Goal: Task Accomplishment & Management: Use online tool/utility

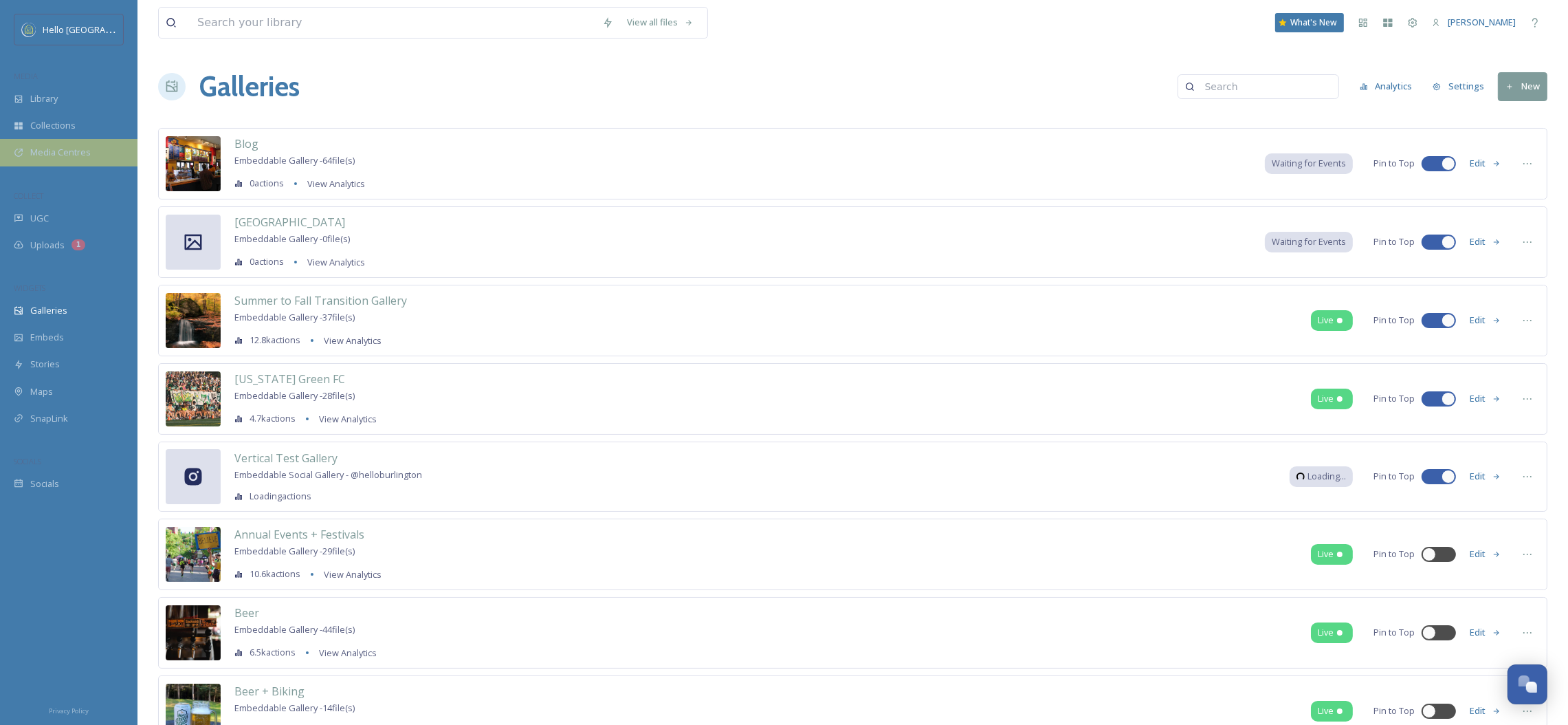
click at [23, 148] on div "Media Centres" at bounding box center [69, 152] width 137 height 27
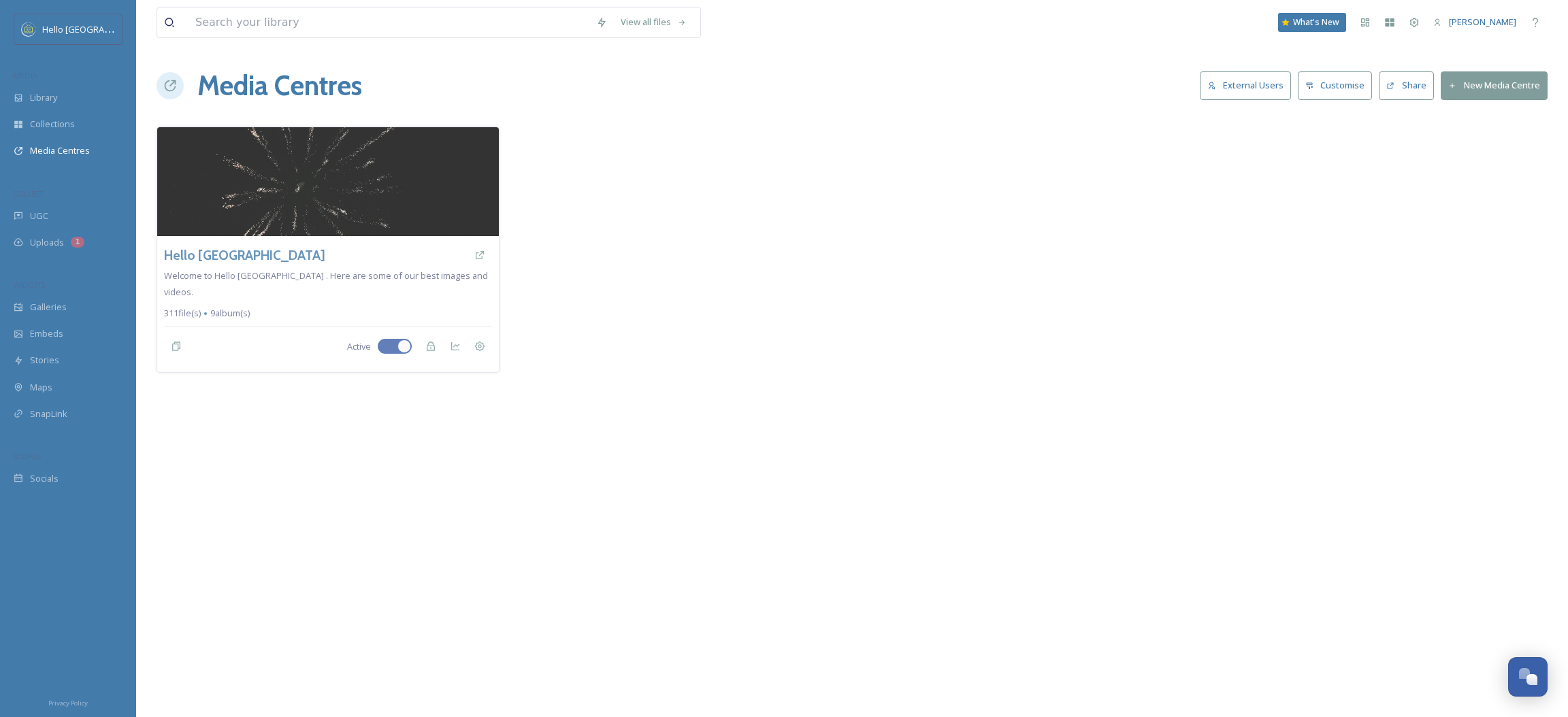
click at [1229, 84] on button "External Users" at bounding box center [1245, 85] width 91 height 28
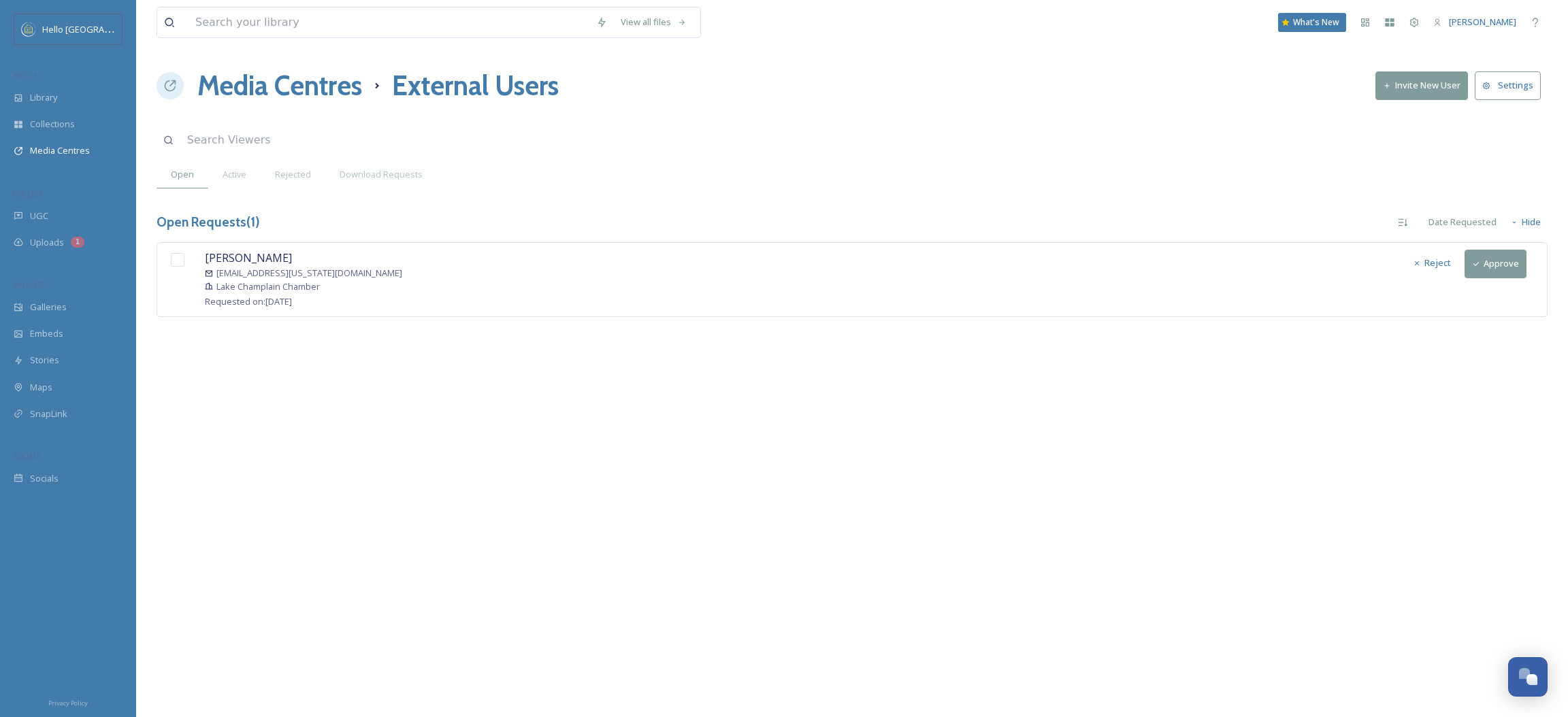
click at [1499, 268] on button "Approve" at bounding box center [1495, 263] width 62 height 28
click at [173, 259] on input "checkbox" at bounding box center [178, 260] width 14 height 14
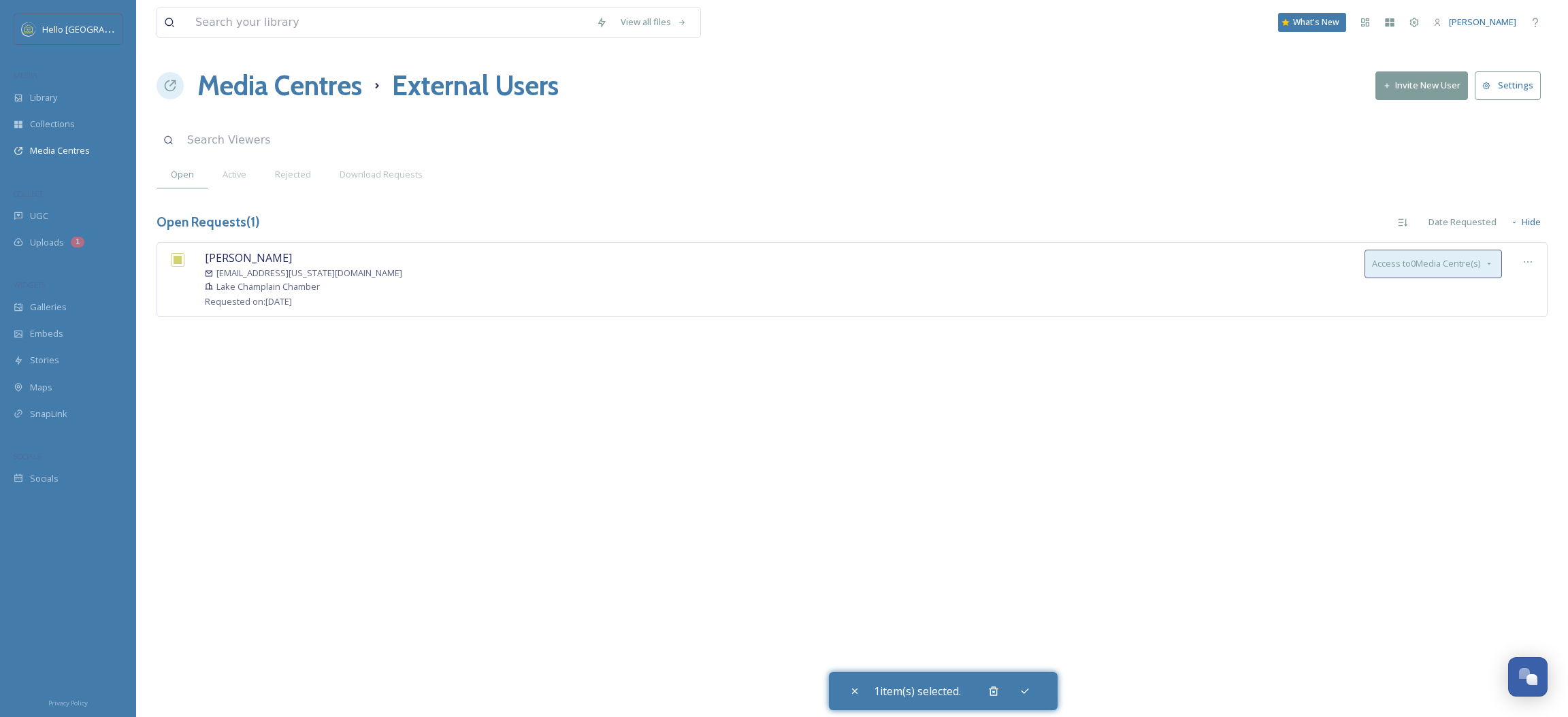
click at [1421, 272] on div "Access to 0 Media Centre(s)" at bounding box center [1433, 263] width 137 height 28
click at [1423, 301] on span "Hello [GEOGRAPHIC_DATA]" at bounding box center [1426, 296] width 110 height 13
click at [1030, 696] on icon at bounding box center [1025, 691] width 11 height 11
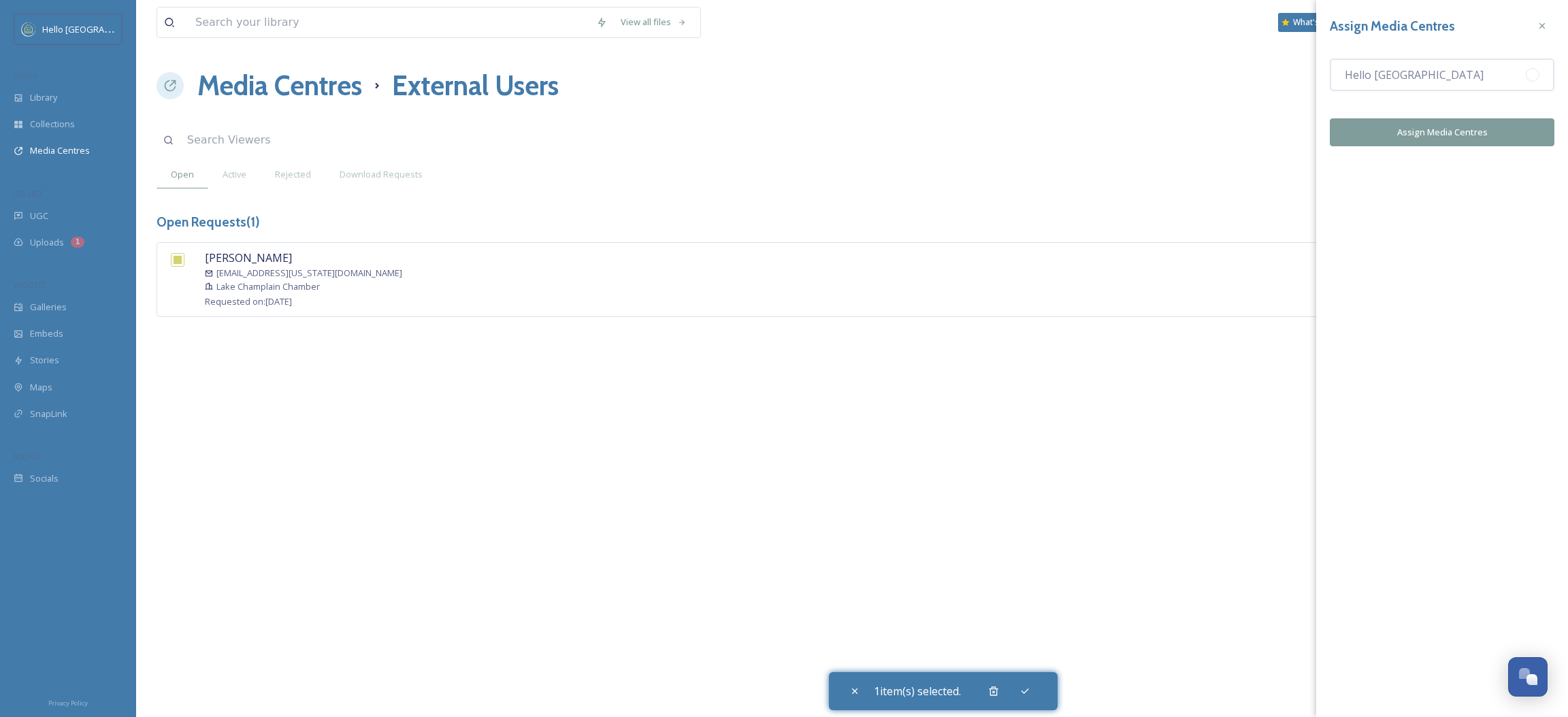
click at [1426, 133] on button "Assign Media Centres" at bounding box center [1442, 132] width 225 height 28
checkbox input "false"
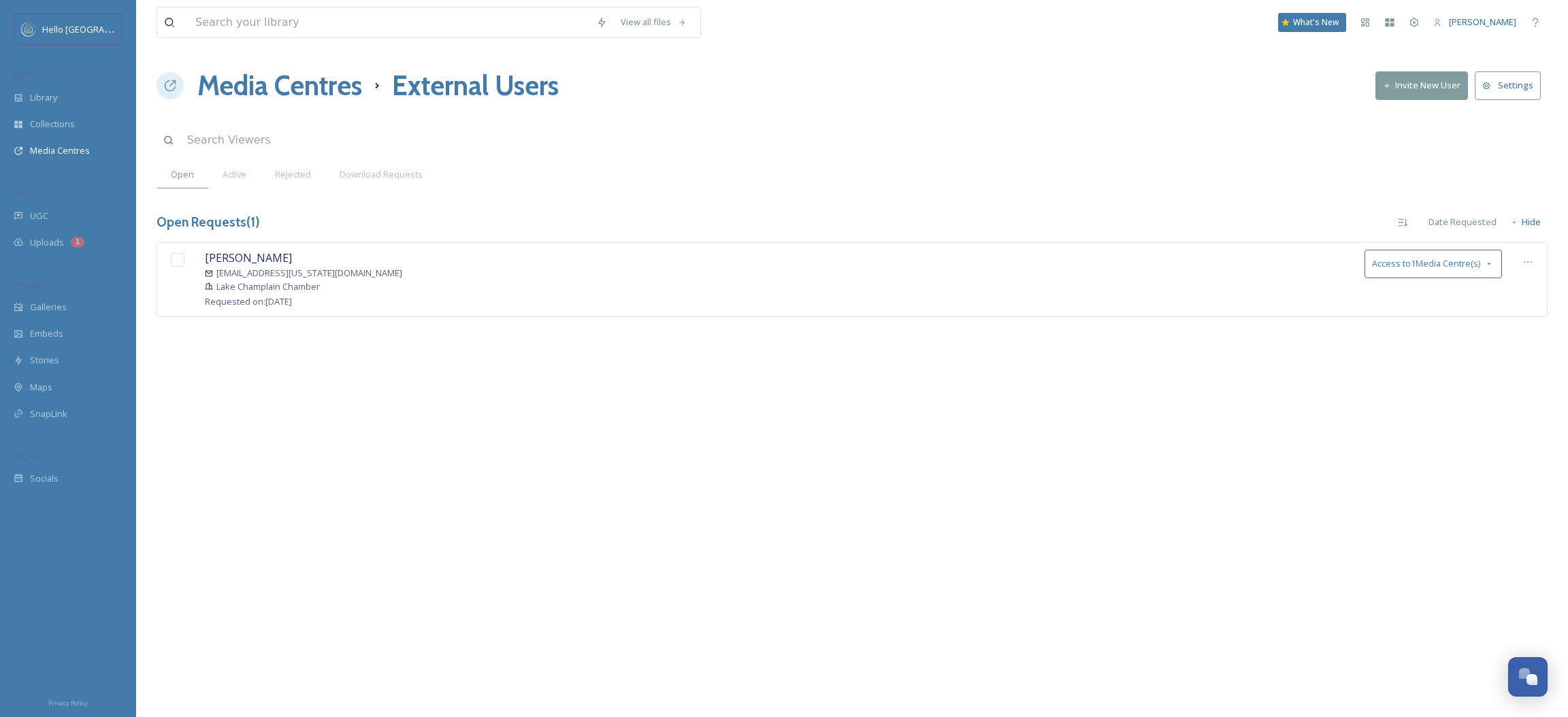
click at [1283, 357] on div "[PERSON_NAME] [PERSON_NAME][EMAIL_ADDRESS][US_STATE][DOMAIN_NAME] Lake Champlai…" at bounding box center [852, 299] width 1391 height 115
